Goal: Information Seeking & Learning: Learn about a topic

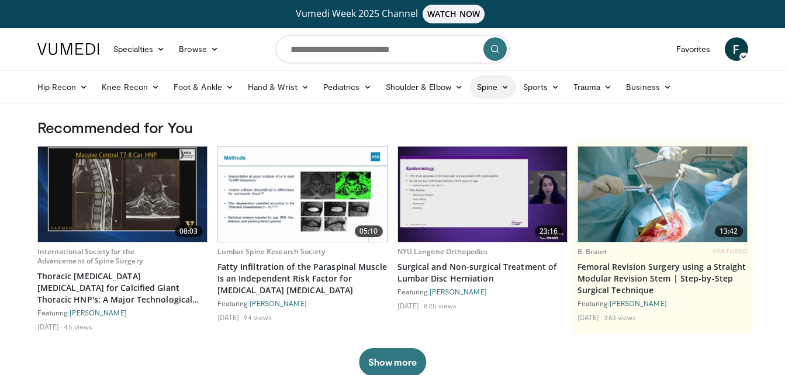
click at [480, 86] on link "Spine" at bounding box center [493, 86] width 46 height 23
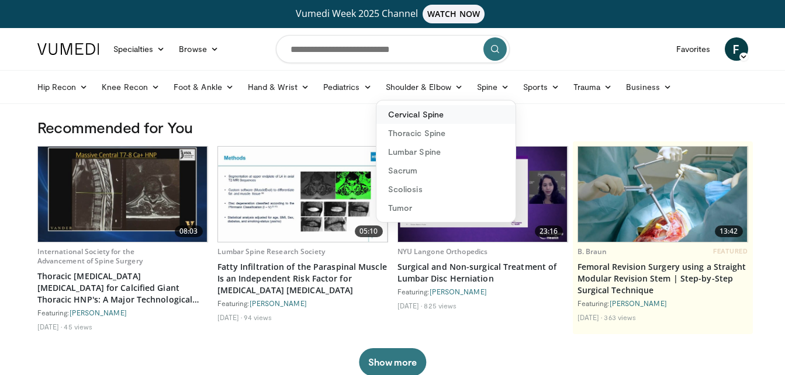
click at [419, 116] on link "Cervical Spine" at bounding box center [445, 114] width 139 height 19
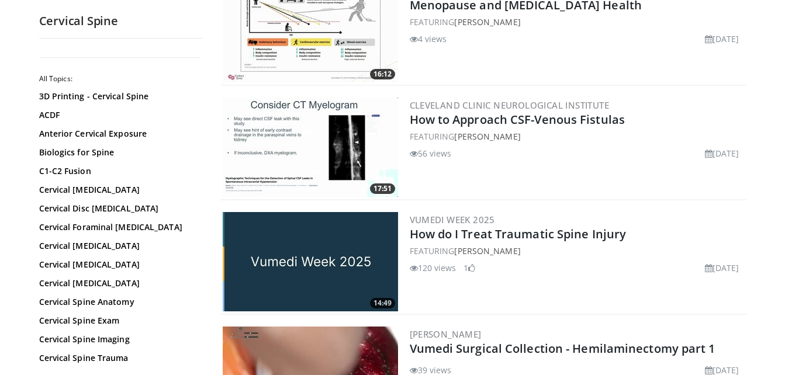
scroll to position [292, 0]
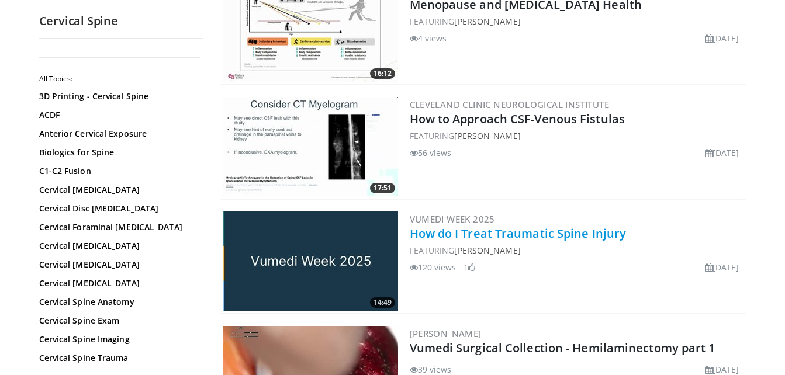
click at [506, 234] on link "How do I Treat Traumatic Spine Injury" at bounding box center [518, 234] width 217 height 16
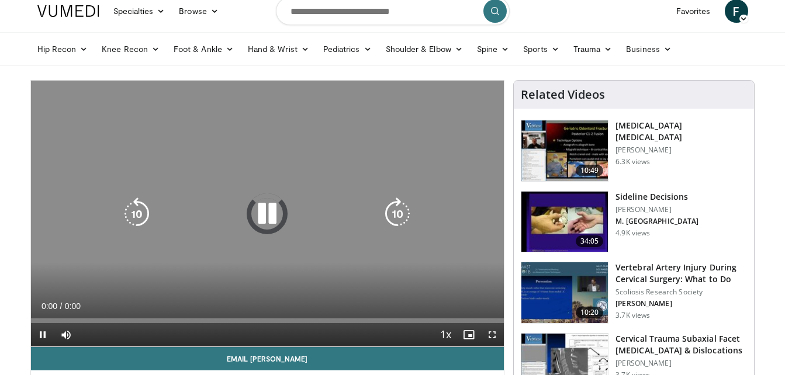
scroll to position [58, 0]
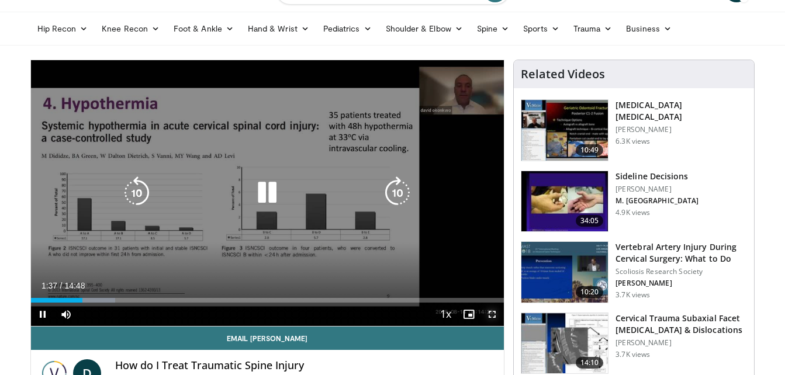
drag, startPoint x: 495, startPoint y: 316, endPoint x: 497, endPoint y: 359, distance: 43.3
click at [495, 316] on span "Video Player" at bounding box center [491, 314] width 23 height 23
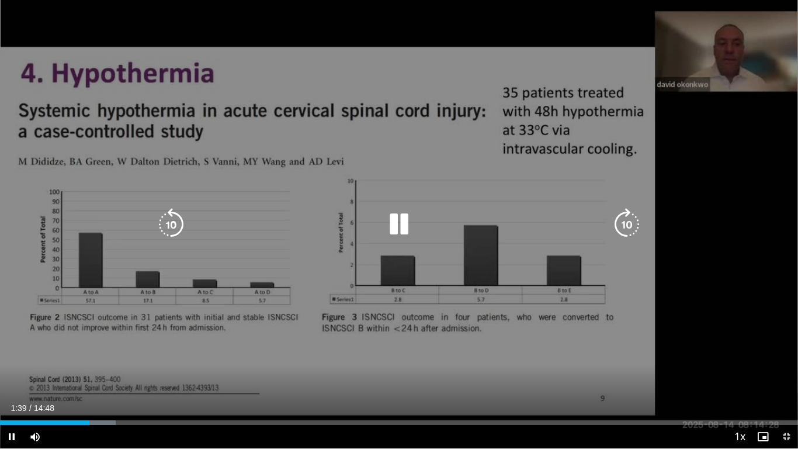
click at [776, 197] on div "10 seconds Tap to unmute" at bounding box center [399, 224] width 798 height 448
click at [397, 219] on icon "Video Player" at bounding box center [399, 224] width 33 height 33
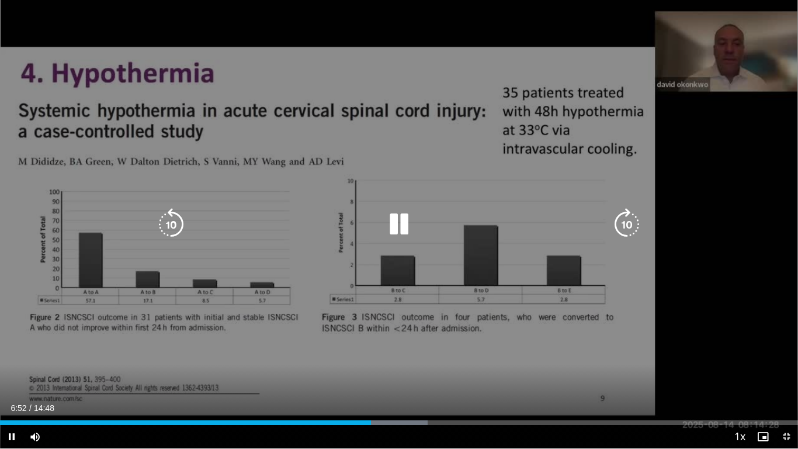
click at [534, 125] on div "10 seconds Tap to unmute" at bounding box center [399, 224] width 798 height 448
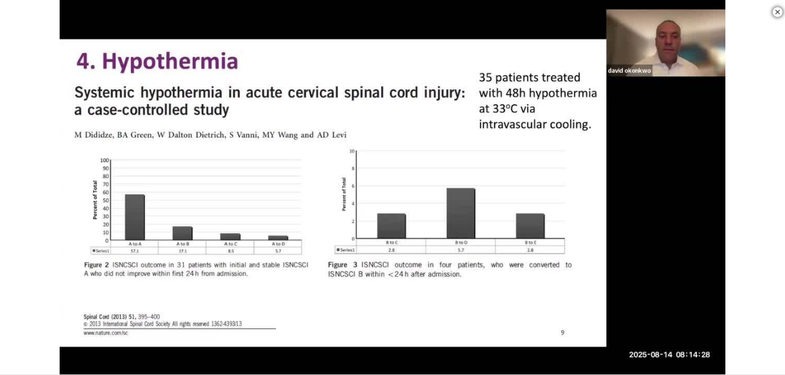
scroll to position [409, 0]
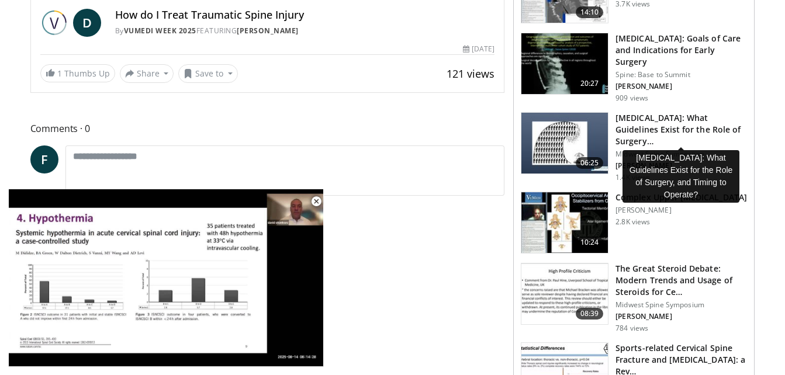
click at [703, 133] on h3 "[MEDICAL_DATA]: What Guidelines Exist for the Role of Surgery…" at bounding box center [682, 129] width 132 height 35
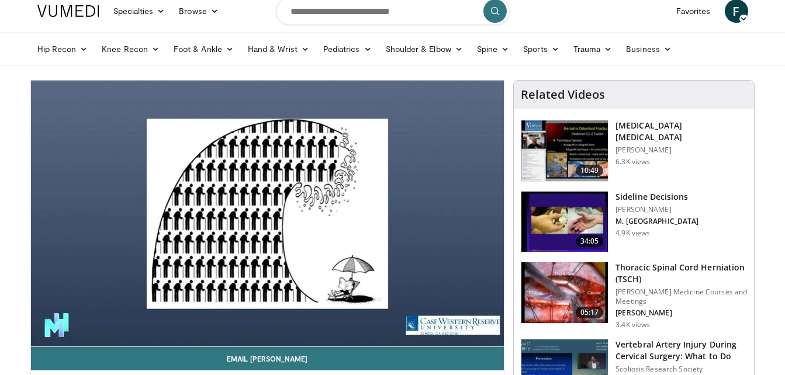
scroll to position [58, 0]
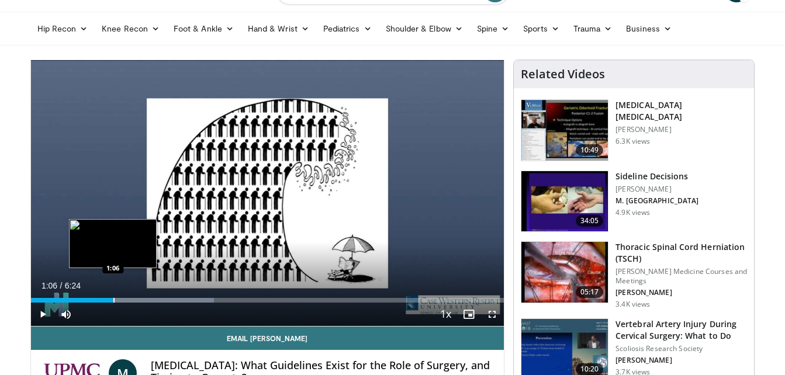
drag, startPoint x: 128, startPoint y: 297, endPoint x: 113, endPoint y: 296, distance: 15.2
click at [113, 296] on div "Loaded : 38.73% 1:07 1:06" at bounding box center [267, 297] width 473 height 11
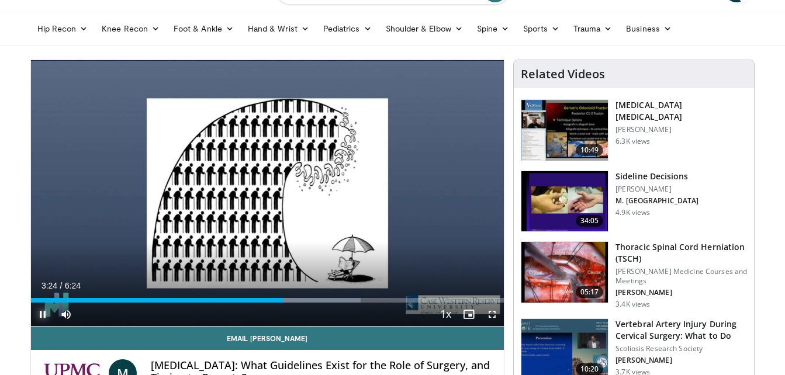
click at [42, 316] on span "Video Player" at bounding box center [42, 314] width 23 height 23
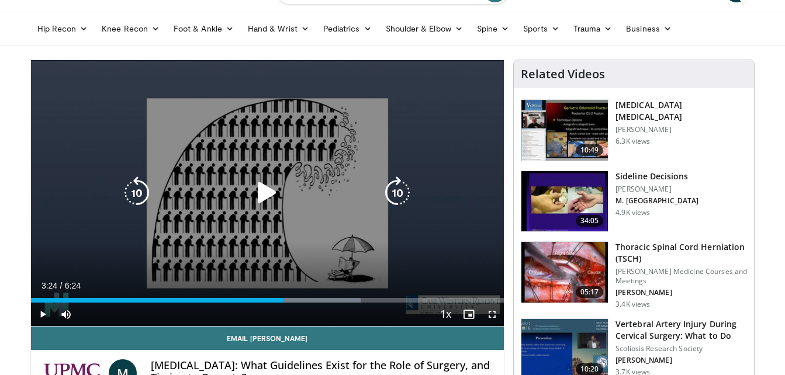
click at [265, 199] on icon "Video Player" at bounding box center [267, 193] width 33 height 33
click at [393, 157] on div "10 seconds Tap to unmute" at bounding box center [267, 193] width 473 height 266
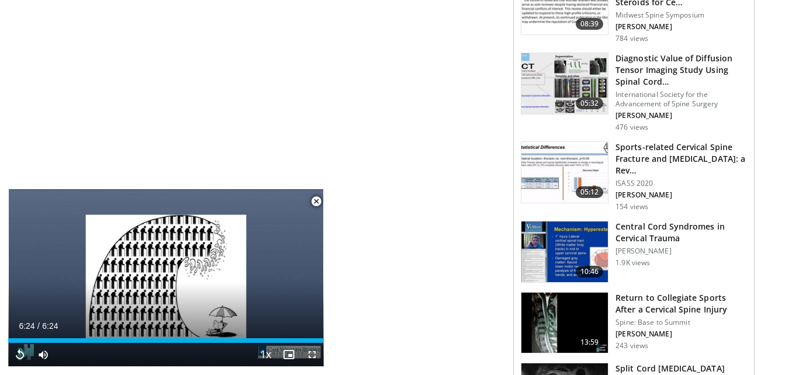
scroll to position [701, 0]
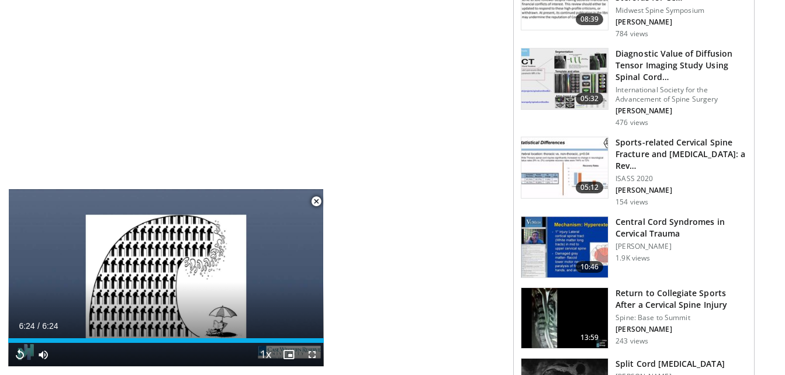
click at [658, 224] on h3 "Central Cord Syndromes in Cervical Trauma" at bounding box center [682, 227] width 132 height 23
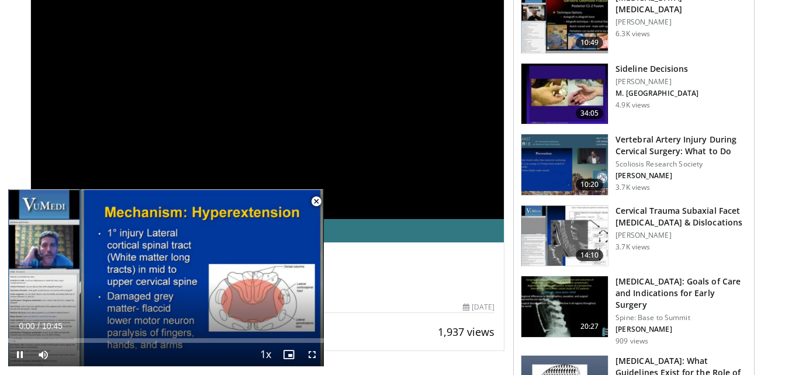
scroll to position [234, 0]
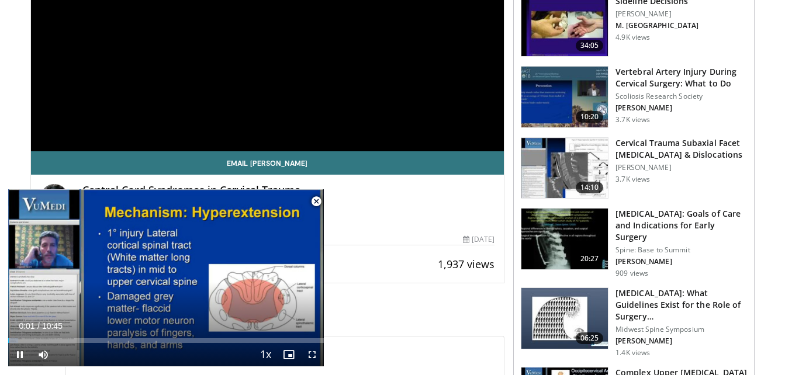
click at [316, 202] on span "Video Player" at bounding box center [316, 201] width 23 height 23
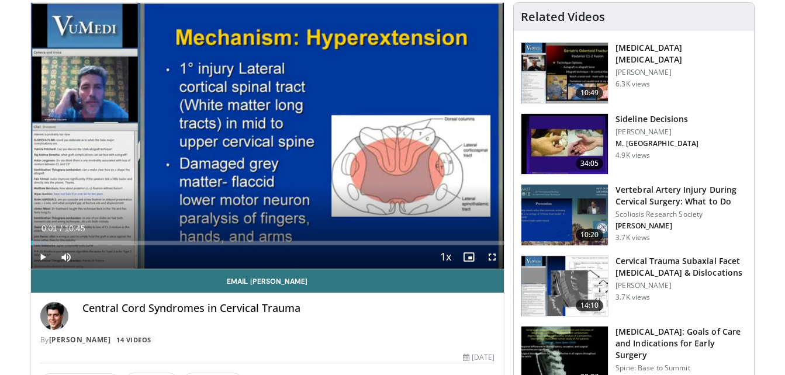
scroll to position [58, 0]
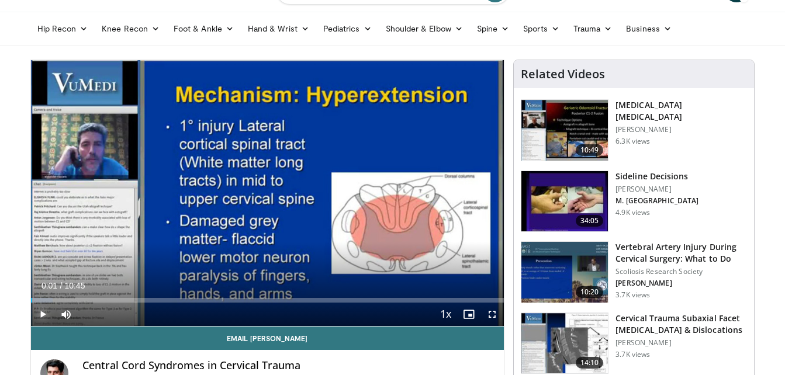
click at [44, 316] on span "Video Player" at bounding box center [42, 314] width 23 height 23
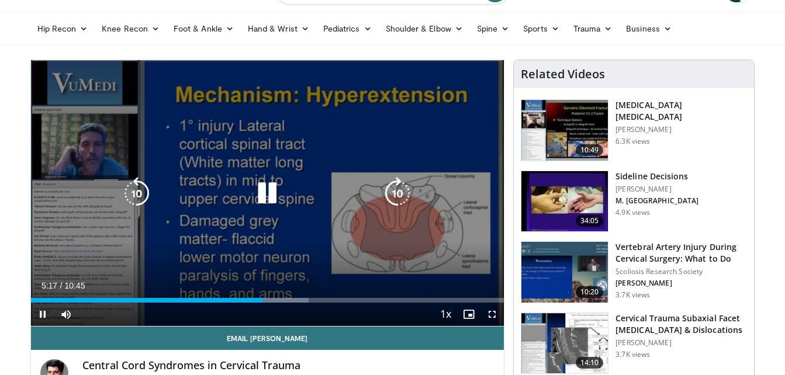
click at [268, 205] on icon "Video Player" at bounding box center [267, 193] width 33 height 33
